Goal: Book appointment/travel/reservation

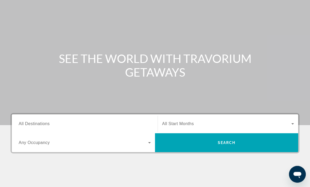
scroll to position [35, 0]
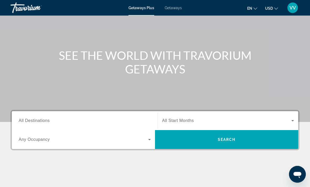
click at [43, 119] on span "All Destinations" at bounding box center [34, 121] width 31 height 4
click at [43, 118] on input "Destination All Destinations" at bounding box center [85, 121] width 132 height 6
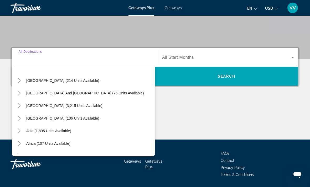
scroll to position [78, 0]
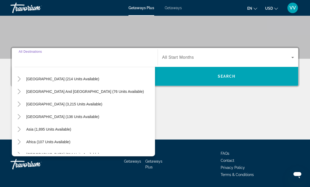
click at [16, 88] on mat-icon "Toggle South Pacific and Oceania (76 units available)" at bounding box center [18, 91] width 9 height 9
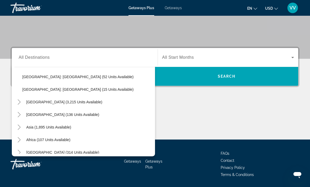
scroll to position [106, 0]
click at [17, 151] on icon "Toggle Middle East (314 units available)" at bounding box center [19, 151] width 5 height 5
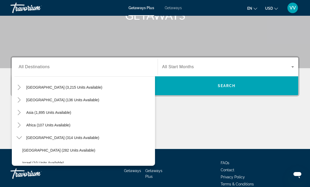
scroll to position [87, 0]
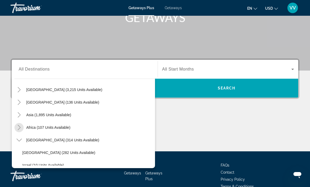
click at [17, 125] on mat-icon "Toggle Africa (107 units available)" at bounding box center [18, 127] width 9 height 9
click at [17, 112] on mat-icon "Toggle Asia (1,895 units available)" at bounding box center [18, 115] width 9 height 9
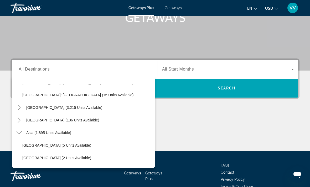
scroll to position [111, 0]
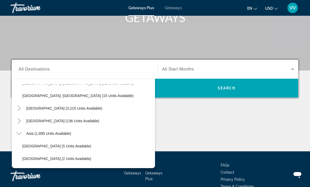
click at [17, 117] on mat-icon "Toggle Central America (136 units available)" at bounding box center [18, 121] width 9 height 9
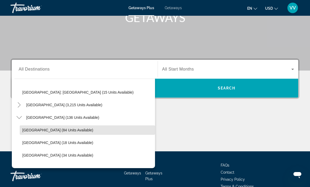
scroll to position [108, 0]
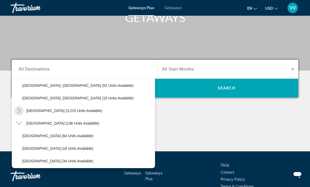
click at [18, 105] on span "Toggle South America (3,215 units available)" at bounding box center [19, 110] width 13 height 13
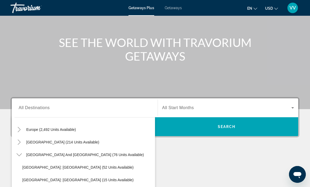
scroll to position [64, 0]
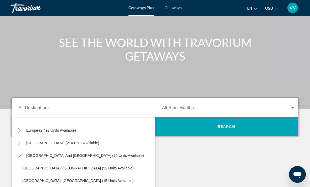
click at [20, 141] on icon "Toggle Australia (214 units available)" at bounding box center [19, 142] width 5 height 5
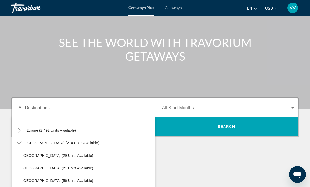
click at [16, 127] on mat-icon "Toggle Europe (2,492 units available)" at bounding box center [18, 130] width 9 height 9
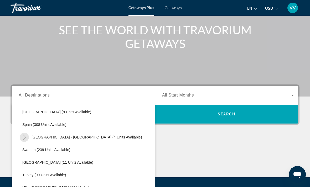
scroll to position [250, 0]
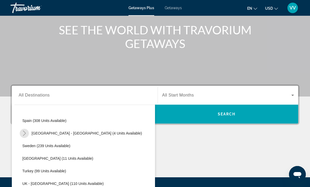
click at [23, 133] on icon "Toggle Spain - Canary Islands (4 units available)" at bounding box center [24, 133] width 5 height 5
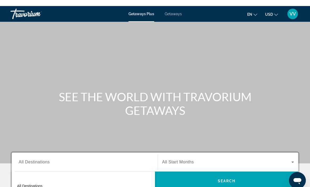
scroll to position [0, 0]
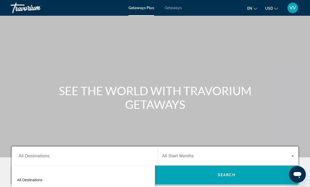
click at [177, 10] on span "Getaways" at bounding box center [173, 8] width 17 height 4
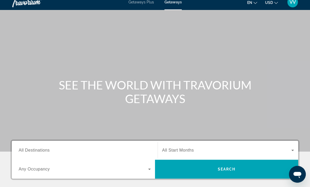
click at [21, 148] on input "Destination All Destinations" at bounding box center [85, 151] width 132 height 6
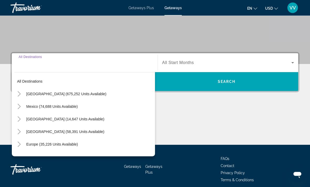
scroll to position [98, 0]
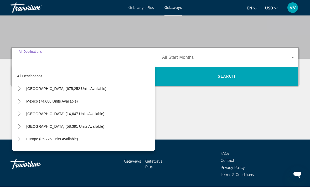
click at [17, 124] on icon "Toggle Caribbean & Atlantic Islands (58,391 units available)" at bounding box center [19, 126] width 5 height 5
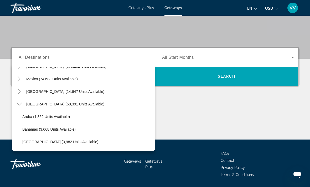
scroll to position [24, 0]
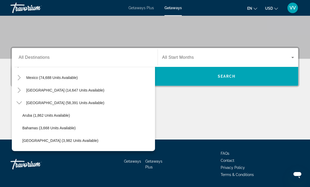
click at [28, 126] on span "Bahamas (3,668 units available)" at bounding box center [48, 128] width 53 height 4
type input "**********"
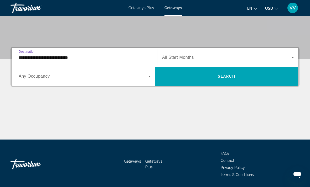
click at [151, 75] on icon "Search widget" at bounding box center [149, 76] width 6 height 6
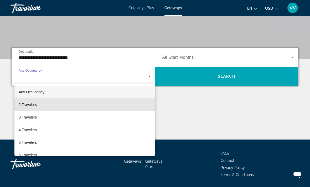
click at [33, 105] on span "2 Travelers" at bounding box center [28, 105] width 18 height 6
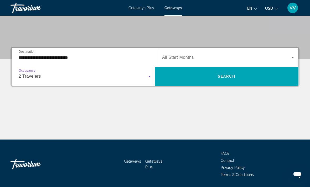
click at [295, 55] on icon "Search widget" at bounding box center [292, 57] width 6 height 6
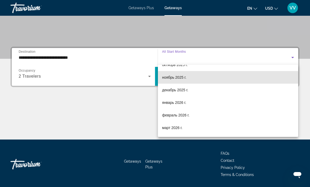
scroll to position [35, 0]
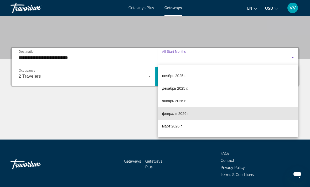
click at [180, 115] on span "февраль 2026 г." at bounding box center [175, 114] width 27 height 6
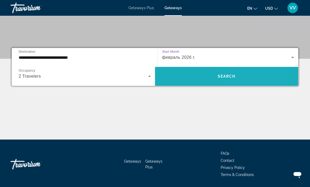
click at [235, 78] on span "Search" at bounding box center [227, 76] width 18 height 4
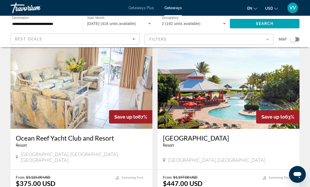
scroll to position [207, 0]
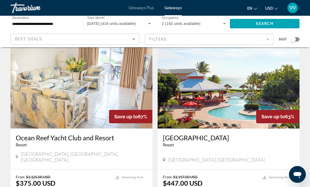
click at [228, 95] on img "Main content" at bounding box center [229, 87] width 142 height 84
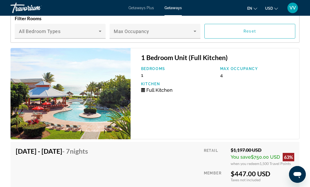
scroll to position [971, 0]
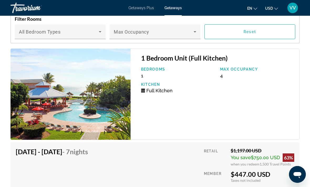
click at [90, 115] on img "Main content" at bounding box center [71, 94] width 120 height 91
click at [82, 112] on img "Main content" at bounding box center [71, 94] width 120 height 91
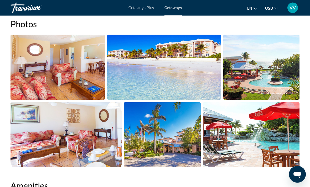
scroll to position [347, 0]
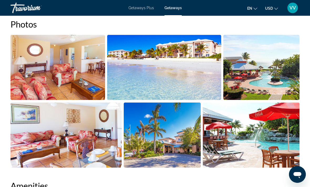
click at [64, 71] on img "Open full-screen image slider" at bounding box center [58, 67] width 95 height 65
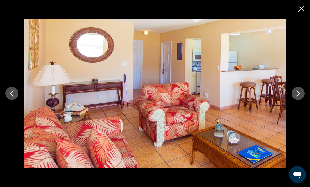
click at [1, 168] on div "prev next" at bounding box center [155, 94] width 310 height 150
click at [30, 81] on img "Main content" at bounding box center [155, 94] width 263 height 150
click at [299, 90] on button "Next image" at bounding box center [297, 93] width 13 height 13
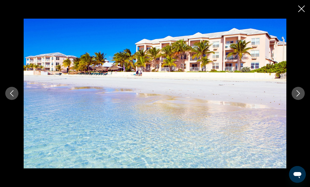
click at [302, 91] on button "Next image" at bounding box center [297, 93] width 13 height 13
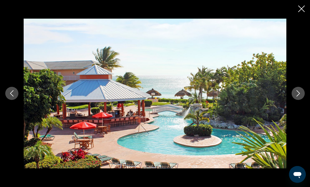
click at [301, 93] on icon "Next image" at bounding box center [298, 93] width 6 height 6
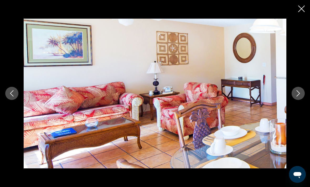
click at [303, 90] on button "Next image" at bounding box center [297, 93] width 13 height 13
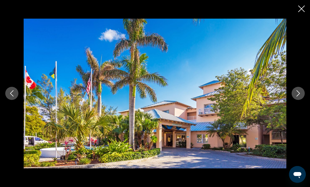
click at [300, 83] on div "prev next" at bounding box center [155, 94] width 310 height 150
click at [297, 87] on button "Next image" at bounding box center [297, 93] width 13 height 13
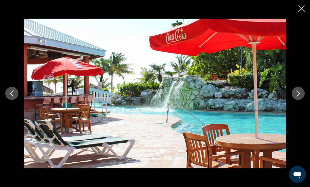
click at [303, 87] on div "prev next" at bounding box center [155, 94] width 310 height 150
click at [297, 86] on div "prev next" at bounding box center [155, 94] width 310 height 150
click at [296, 88] on button "Next image" at bounding box center [297, 93] width 13 height 13
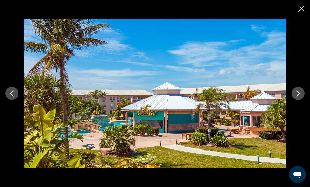
click at [298, 87] on button "Next image" at bounding box center [297, 93] width 13 height 13
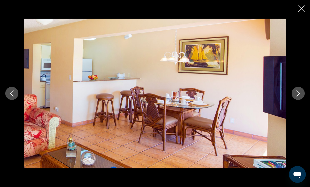
click at [11, 96] on icon "Previous image" at bounding box center [12, 93] width 6 height 6
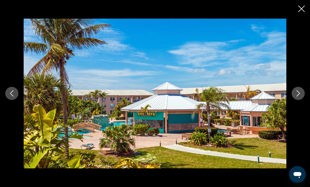
click at [308, 5] on div "prev next" at bounding box center [155, 93] width 310 height 187
click at [303, 9] on icon "Close slideshow" at bounding box center [301, 9] width 7 height 7
